Goal: Information Seeking & Learning: Learn about a topic

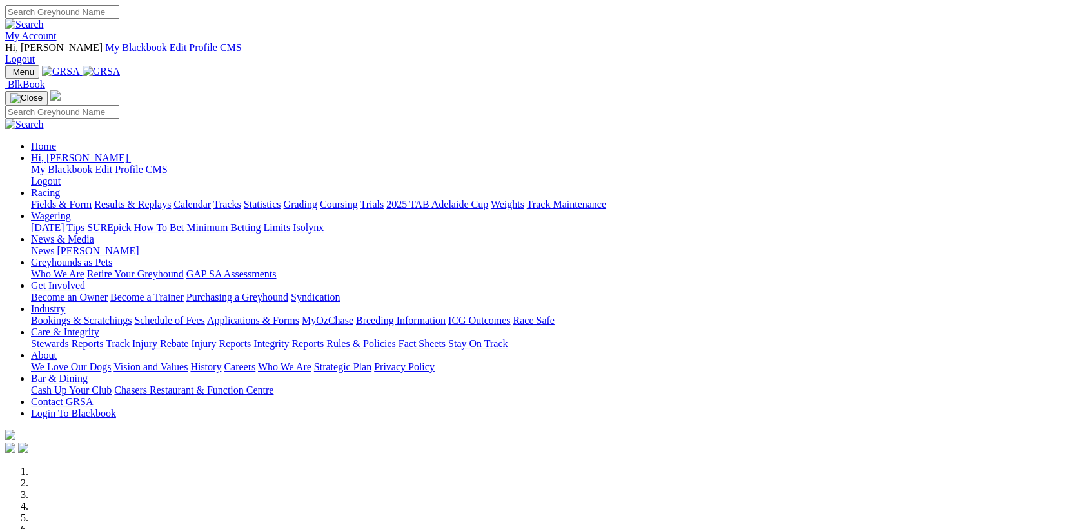
click at [119, 18] on input "Search" at bounding box center [62, 12] width 114 height 14
type input "[PERSON_NAME]"
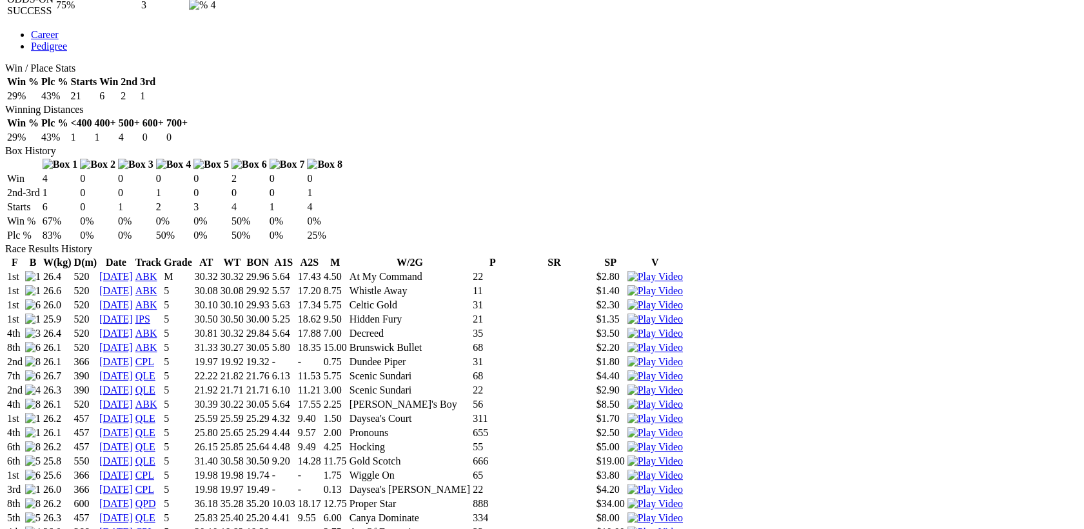
scroll to position [669, 0]
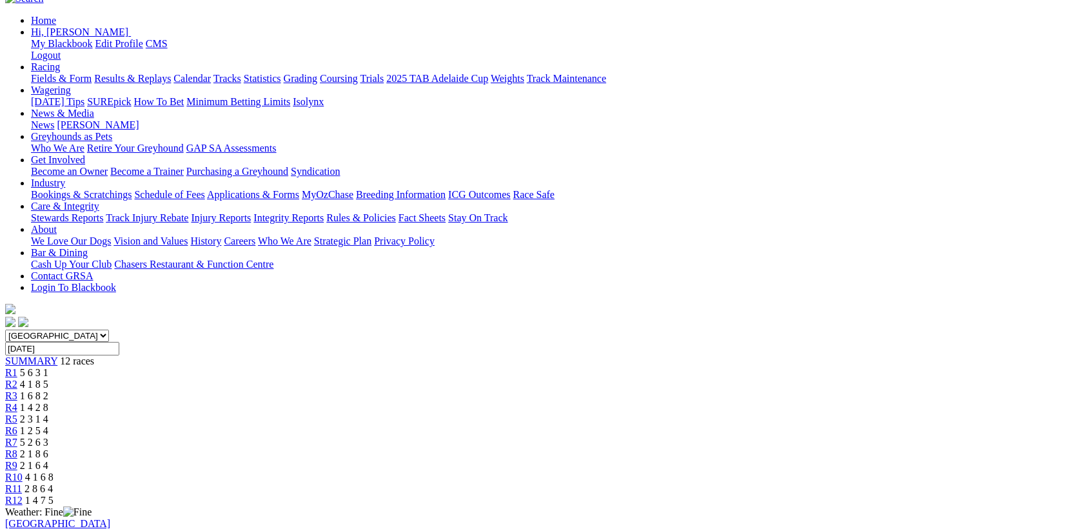
scroll to position [167, 0]
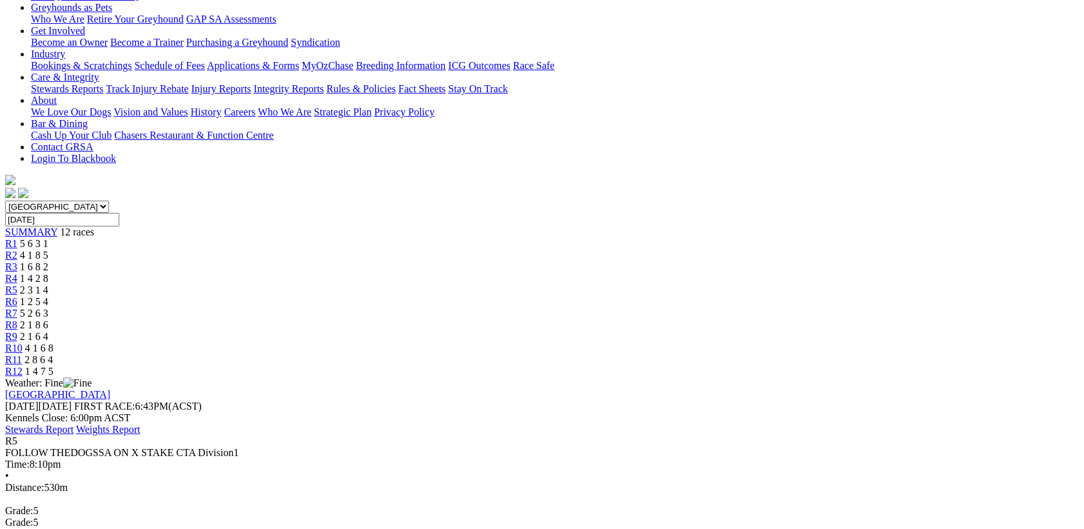
scroll to position [334, 0]
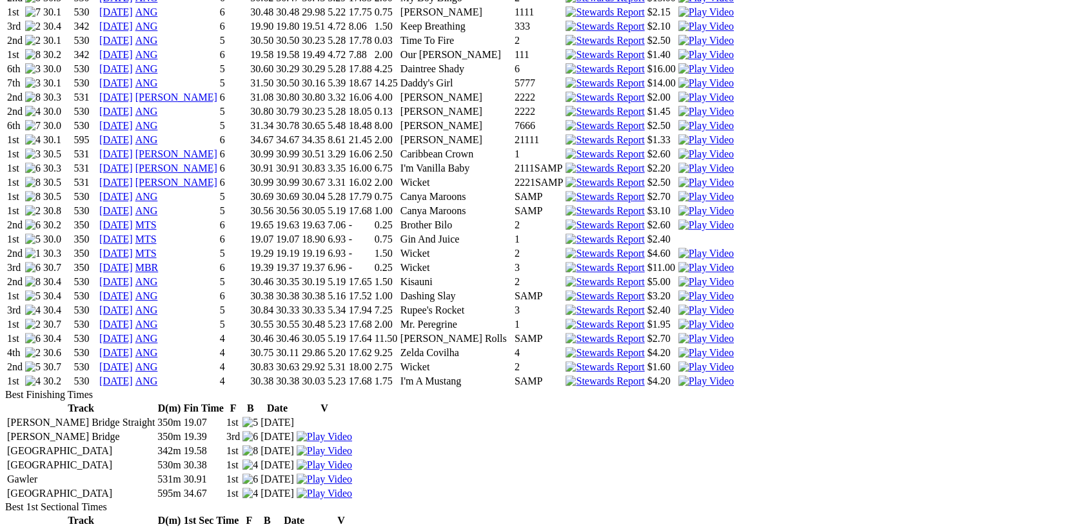
scroll to position [836, 0]
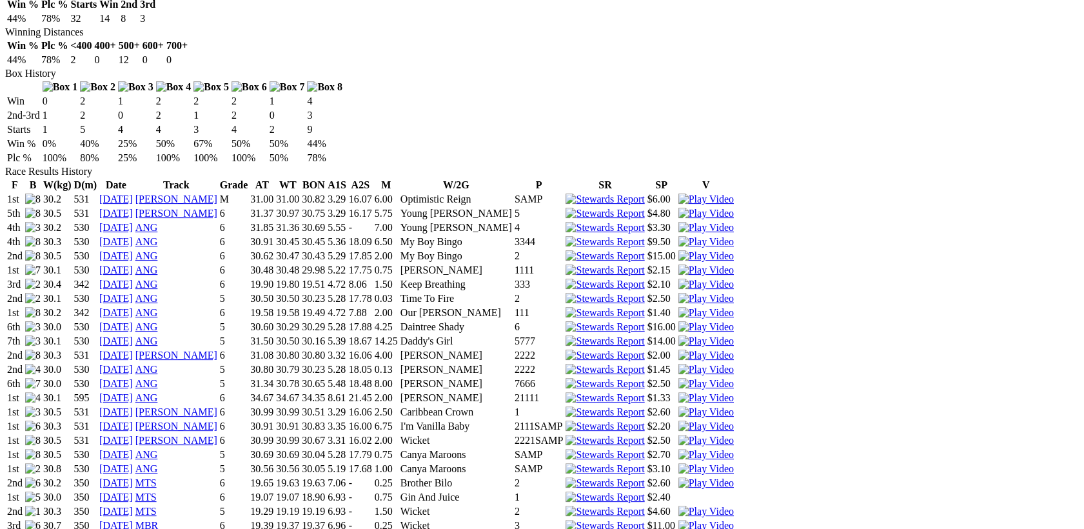
drag, startPoint x: 369, startPoint y: 229, endPoint x: 346, endPoint y: 226, distance: 23.4
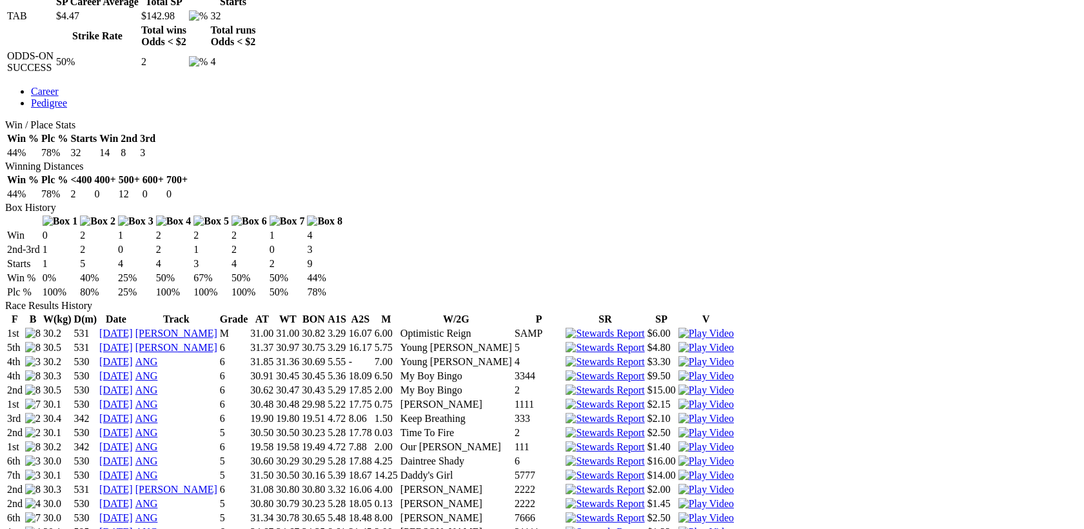
scroll to position [669, 0]
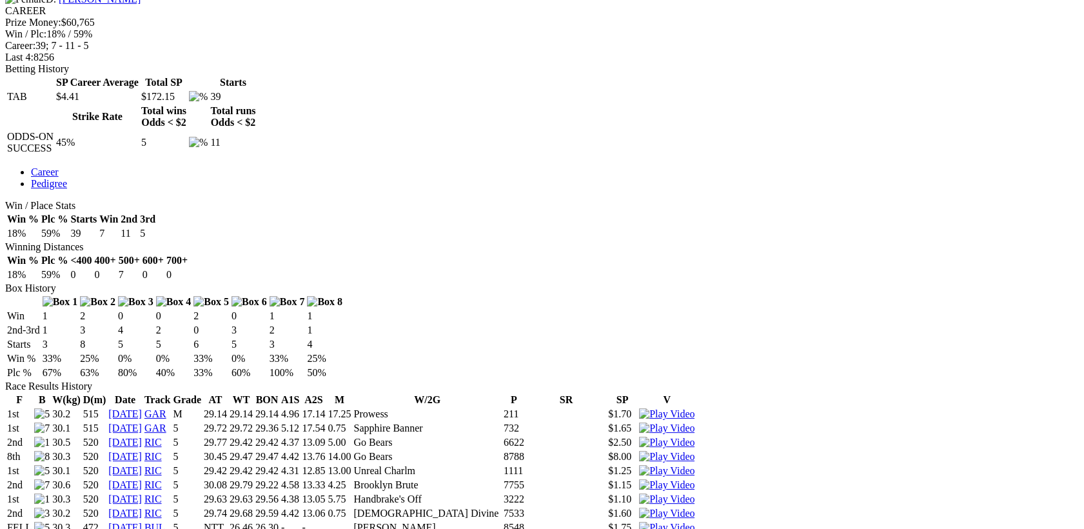
scroll to position [836, 0]
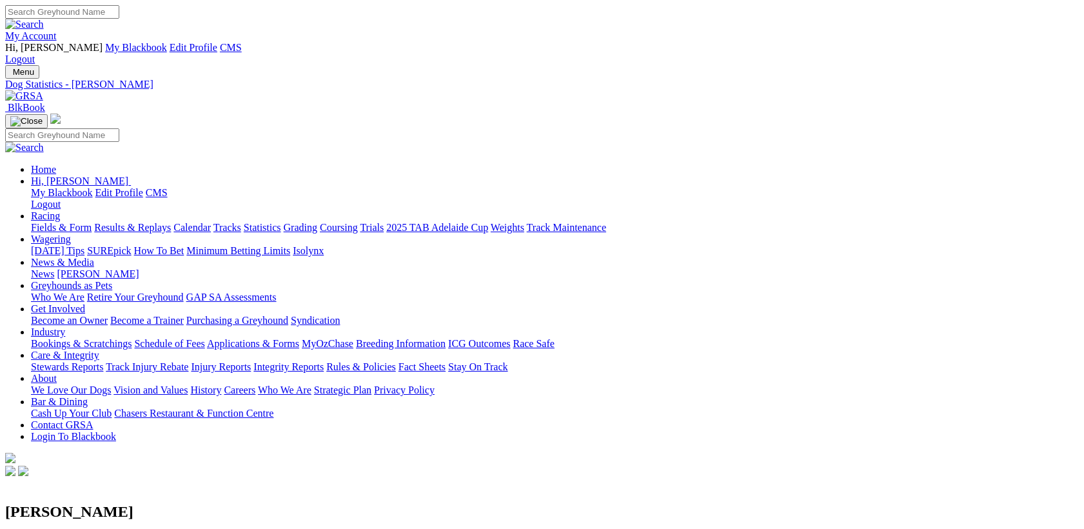
scroll to position [1003, 0]
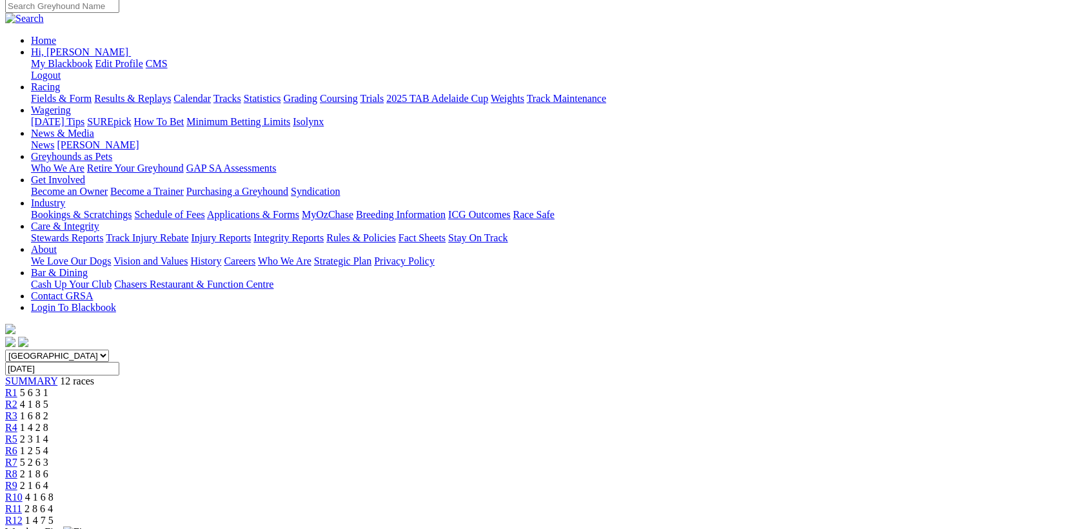
scroll to position [167, 0]
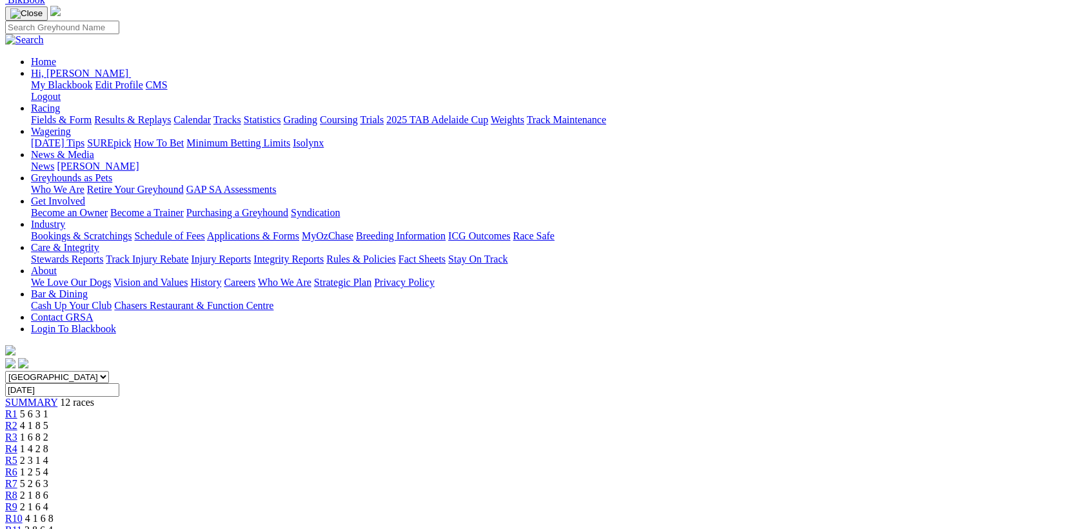
scroll to position [0, 0]
